Goal: Find specific page/section: Find specific page/section

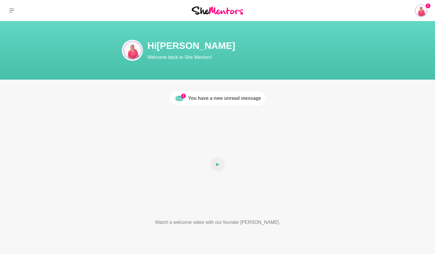
click at [246, 101] on div "You have a new unread message" at bounding box center [224, 98] width 73 height 7
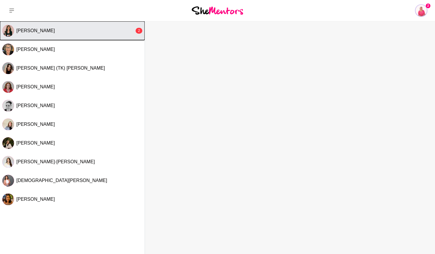
click at [91, 33] on div "[PERSON_NAME]" at bounding box center [75, 31] width 118 height 6
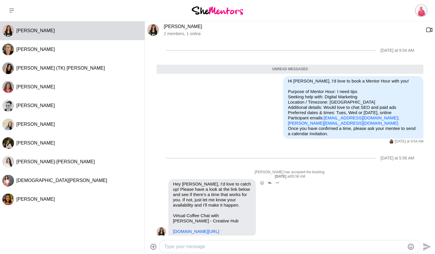
scroll to position [14, 0]
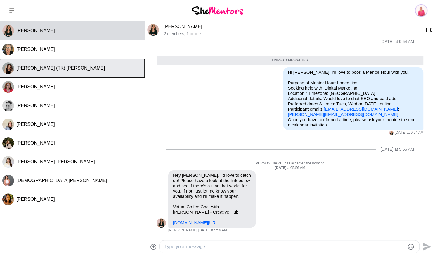
click at [57, 68] on span "[PERSON_NAME] (TK) [PERSON_NAME]" at bounding box center [60, 67] width 89 height 5
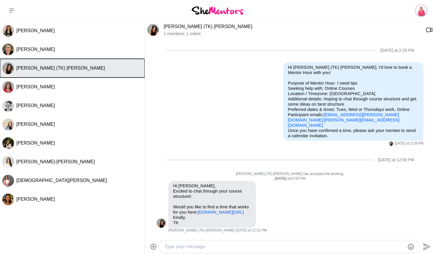
click at [103, 67] on div "[PERSON_NAME] (TK) [PERSON_NAME]" at bounding box center [79, 68] width 126 height 6
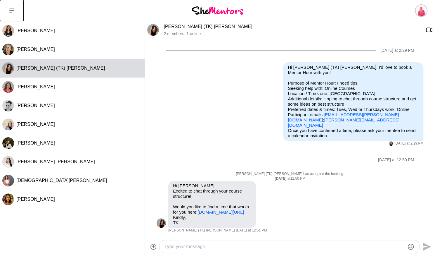
click at [17, 8] on button at bounding box center [11, 10] width 23 height 21
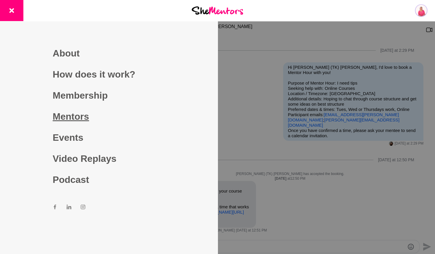
click at [83, 114] on link "Mentors" at bounding box center [109, 116] width 112 height 21
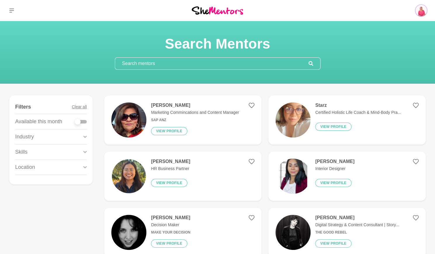
click at [182, 67] on input "text" at bounding box center [212, 64] width 194 height 12
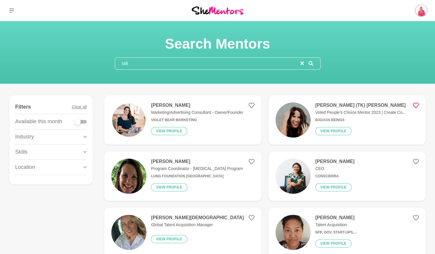
type input "tali"
click at [329, 106] on h4 "[PERSON_NAME] (TK) [PERSON_NAME]" at bounding box center [360, 105] width 91 height 6
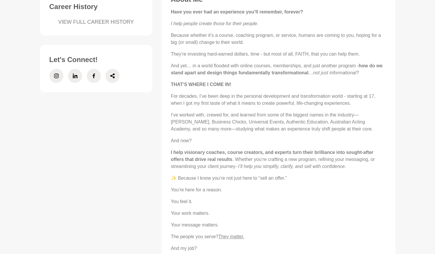
scroll to position [222, 0]
